Goal: Navigation & Orientation: Understand site structure

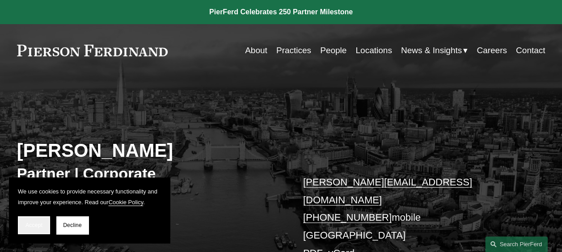
click at [38, 223] on span "Accept" at bounding box center [33, 225] width 17 height 6
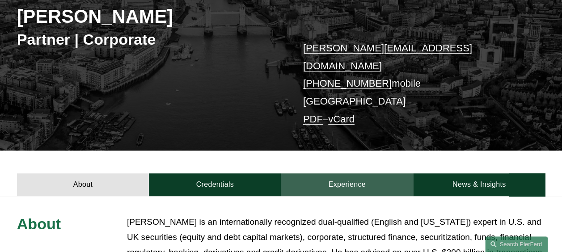
scroll to position [224, 0]
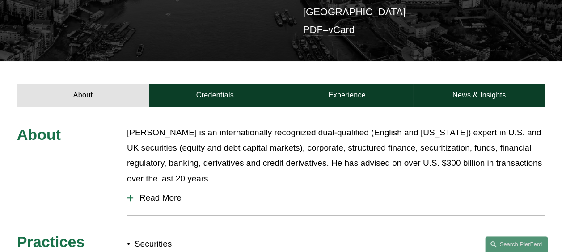
click at [129, 195] on div at bounding box center [130, 198] width 6 height 6
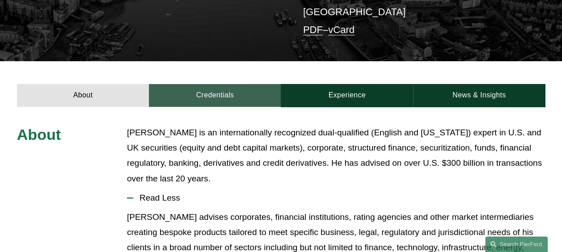
click at [202, 84] on link "Credentials" at bounding box center [215, 95] width 132 height 23
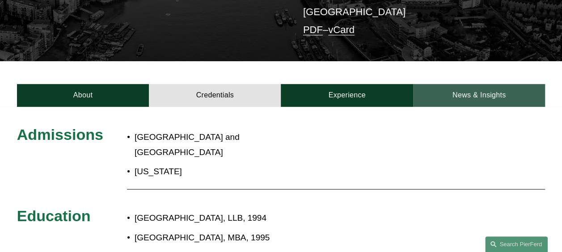
click at [481, 86] on link "News & Insights" at bounding box center [479, 95] width 132 height 23
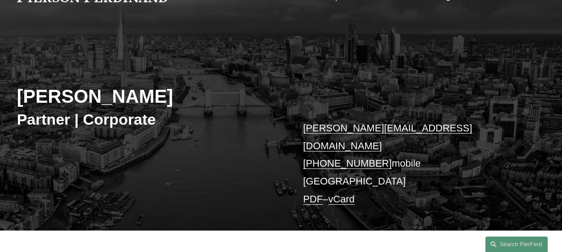
scroll to position [0, 0]
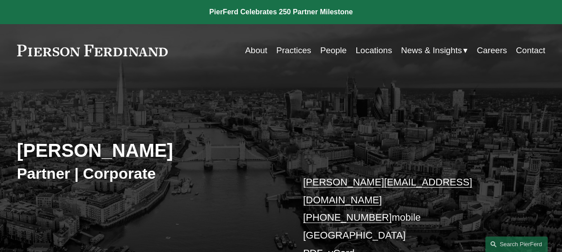
click at [253, 52] on link "About" at bounding box center [256, 50] width 22 height 17
